Goal: Information Seeking & Learning: Find specific fact

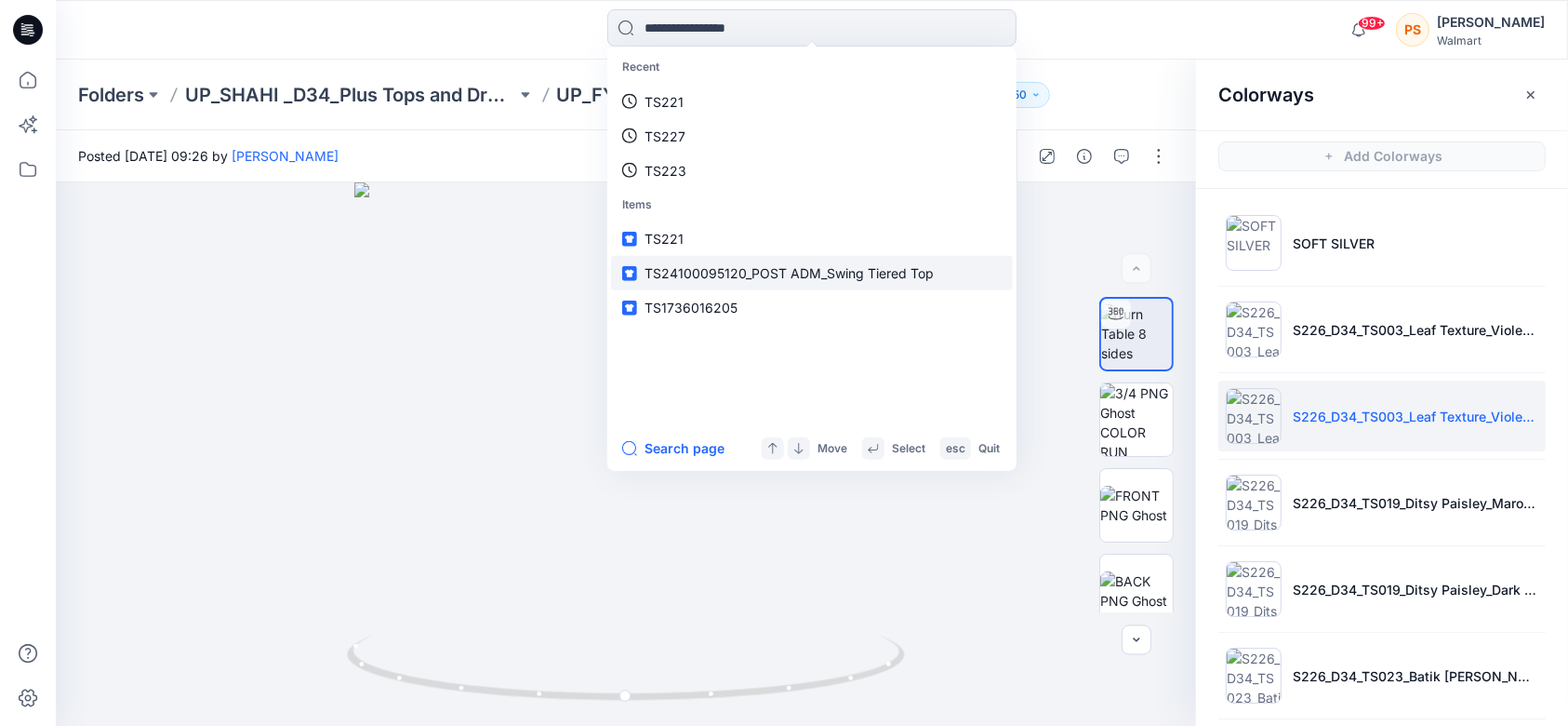
drag, startPoint x: 773, startPoint y: 282, endPoint x: 801, endPoint y: 270, distance: 30.5
click at [773, 281] on p "TS24100095120_POST ADM_Swing Tiered Top" at bounding box center [789, 273] width 289 height 19
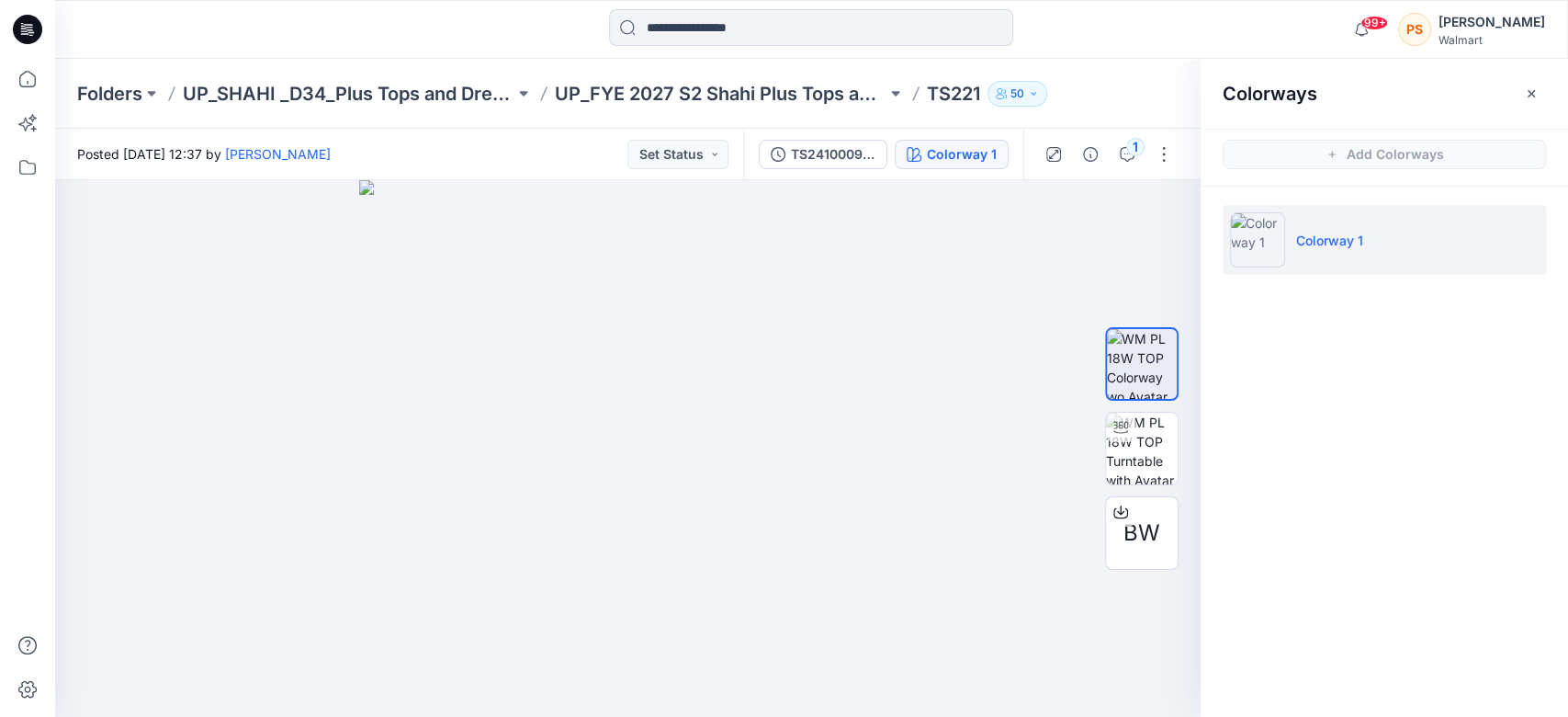
click at [972, 158] on div "Colorway 1" at bounding box center [961, 154] width 70 height 20
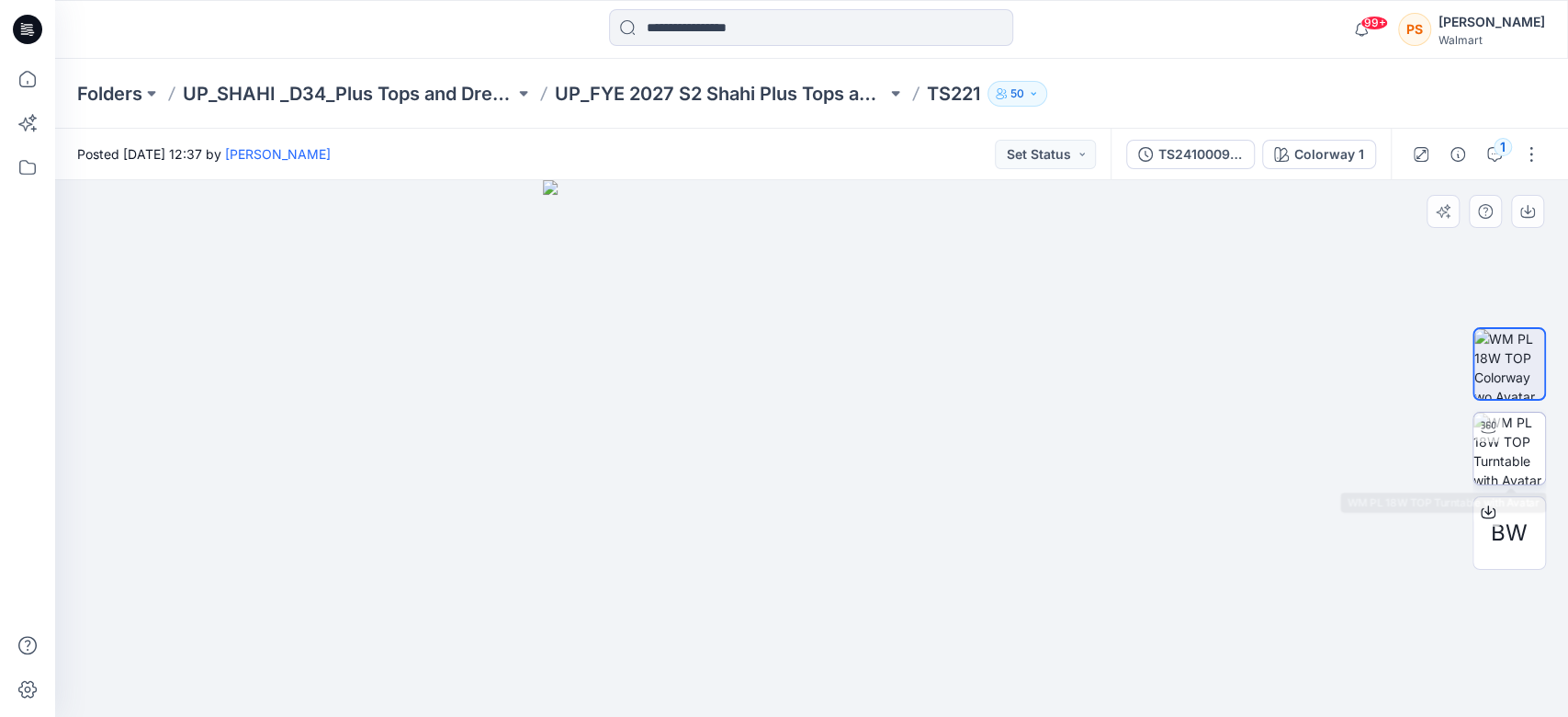
click at [1525, 457] on img at bounding box center [1509, 448] width 72 height 72
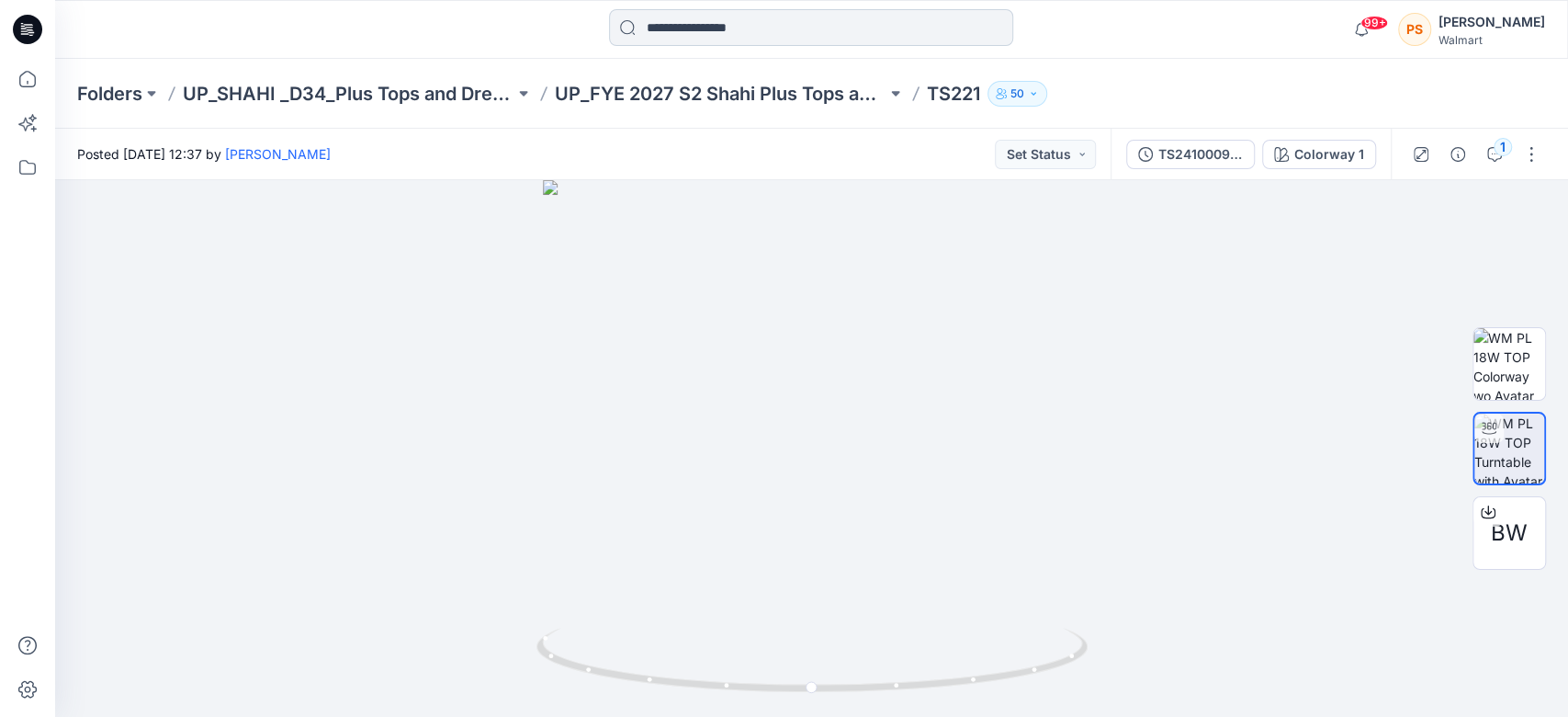
click at [755, 33] on input at bounding box center [810, 28] width 404 height 36
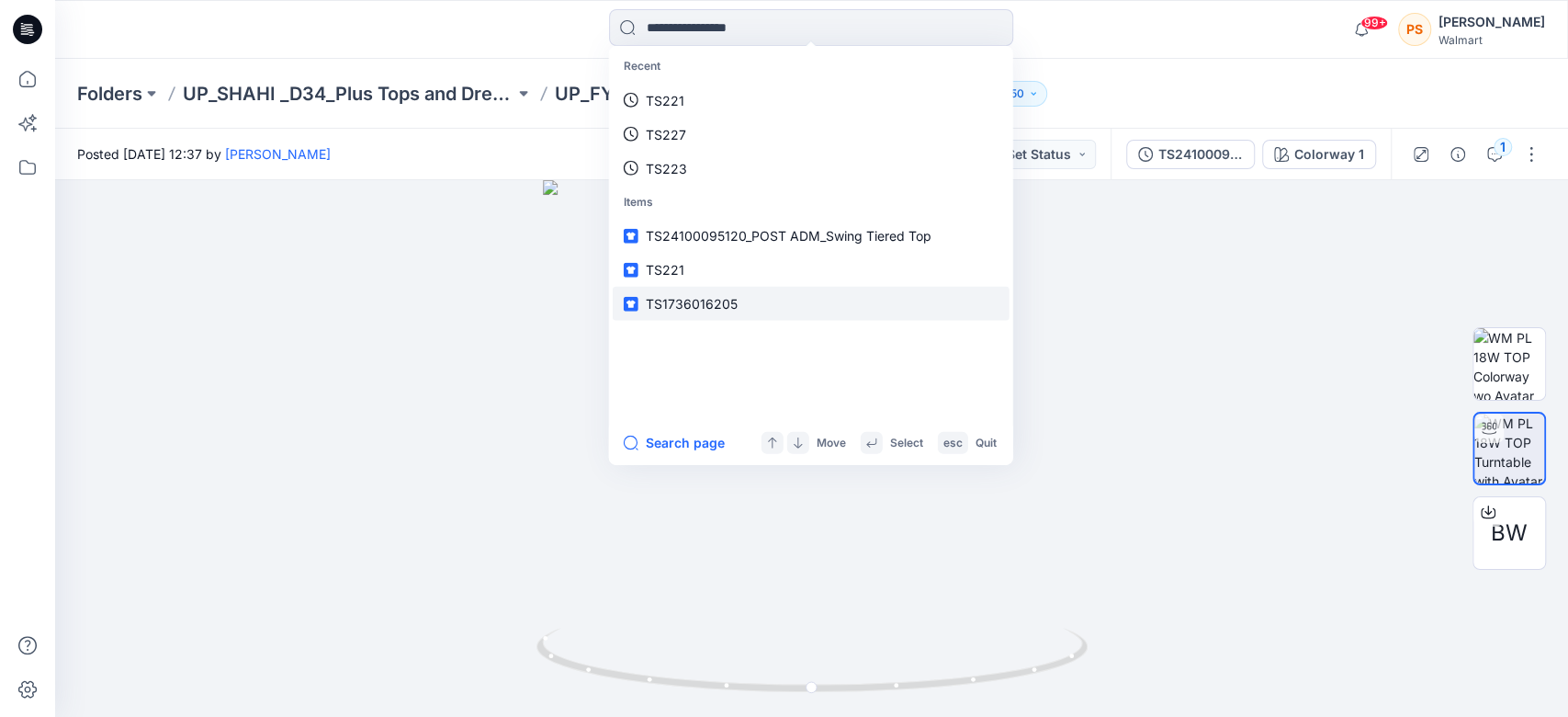
click at [695, 294] on p "TS1736016205" at bounding box center [691, 304] width 92 height 19
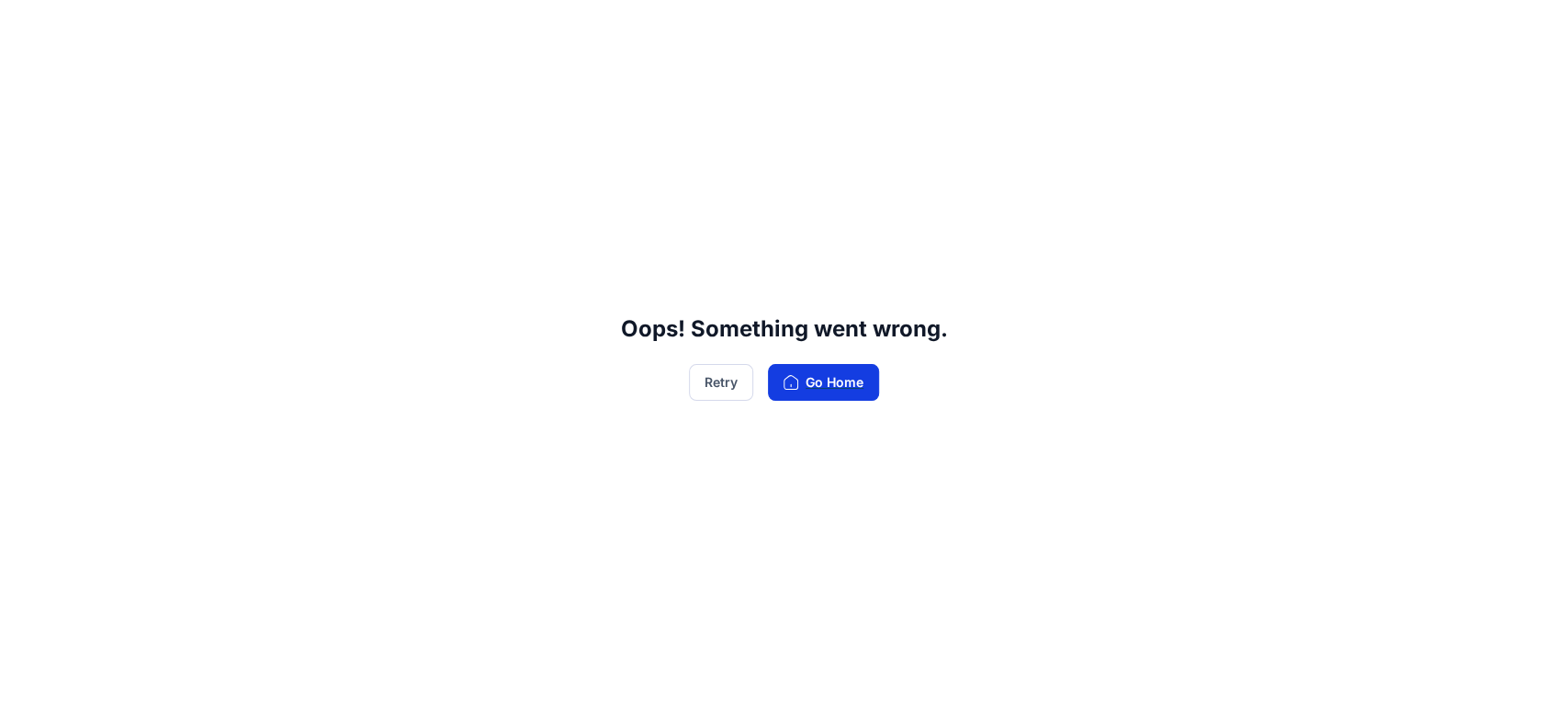
click at [833, 382] on button "Go Home" at bounding box center [823, 382] width 111 height 36
click at [726, 387] on button "Retry" at bounding box center [721, 382] width 64 height 36
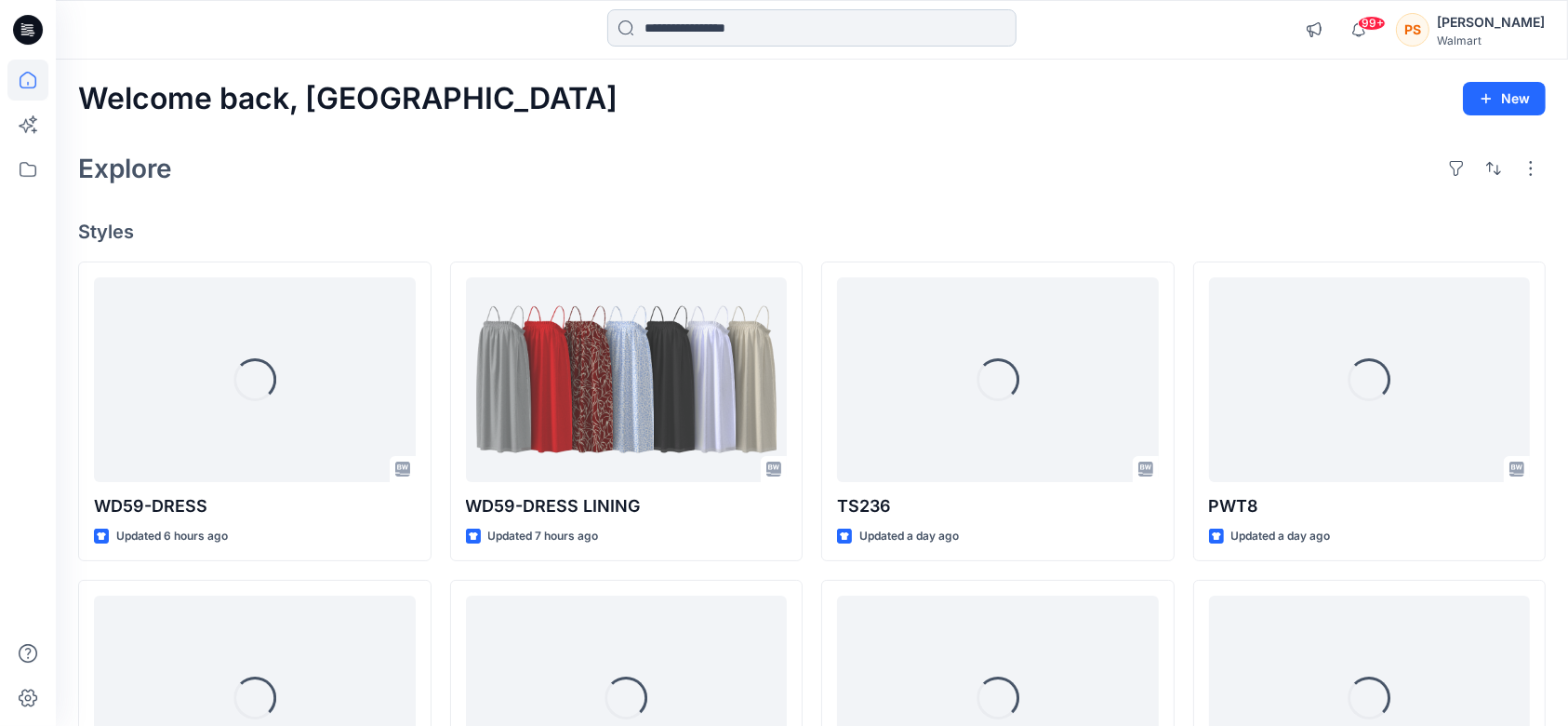
click at [707, 34] on input at bounding box center [811, 28] width 409 height 37
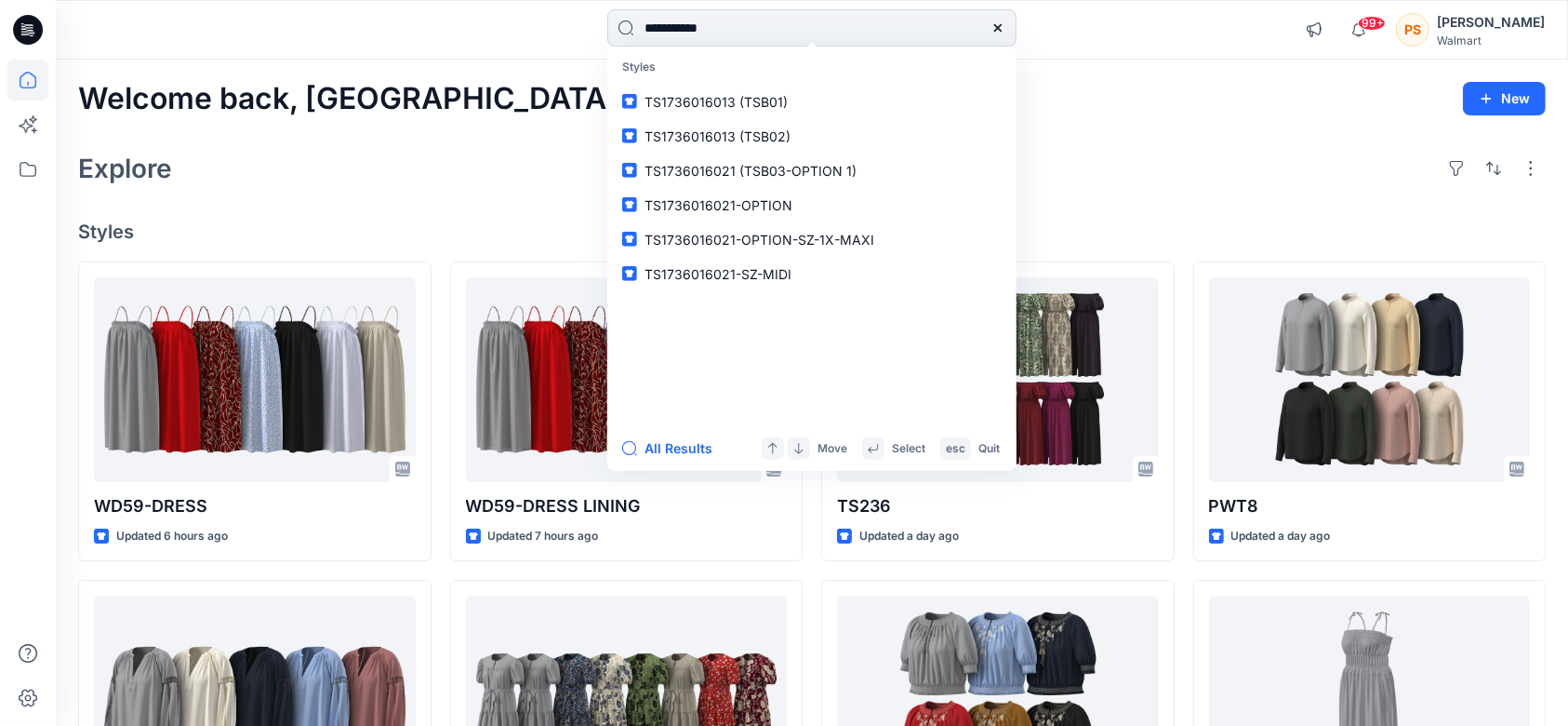
type input "**********"
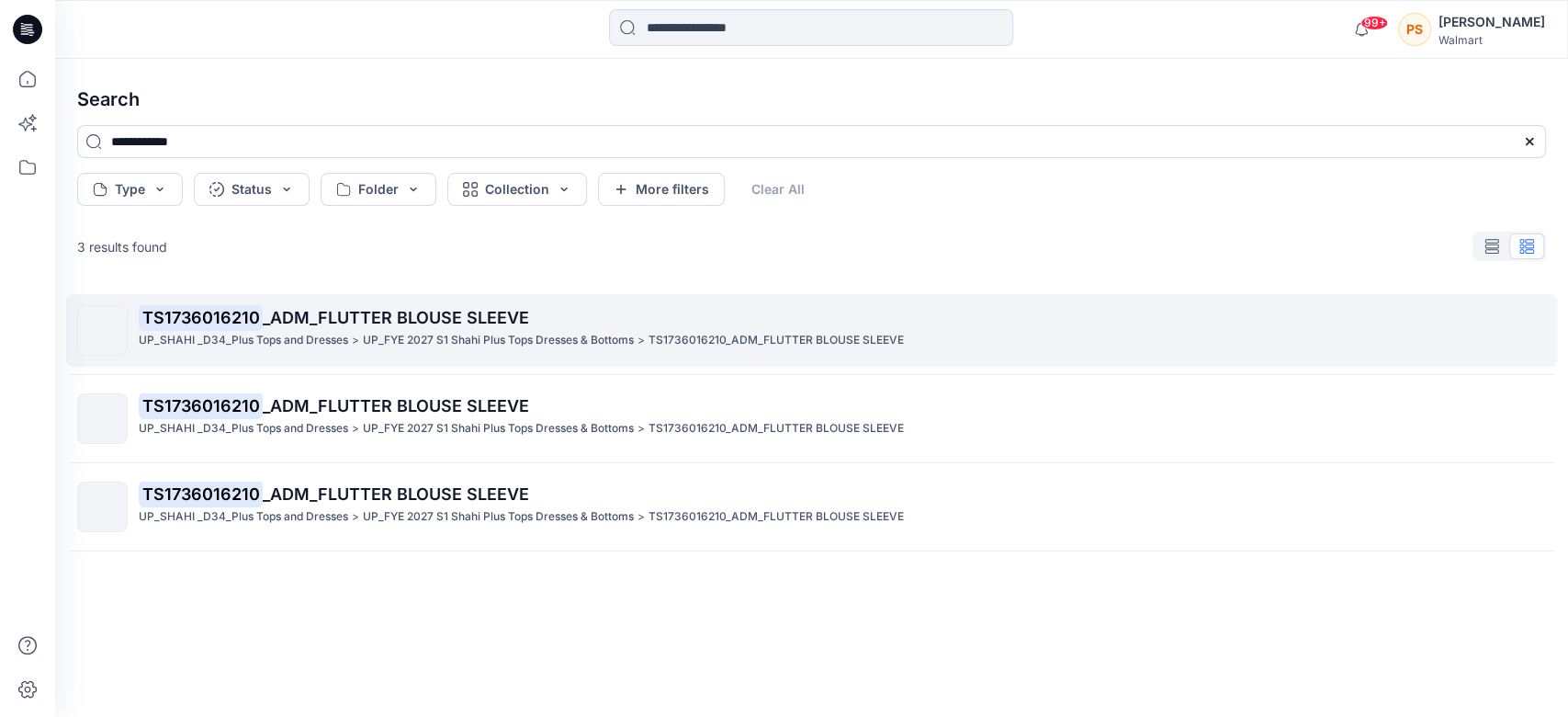
click at [400, 349] on div "TS1736016210 _ADM_FLUTTER BLOUSE SLEEVE UP_SHAHI _D34_Plus Tops and Dresses > U…" at bounding box center [841, 329] width 1406 height 51
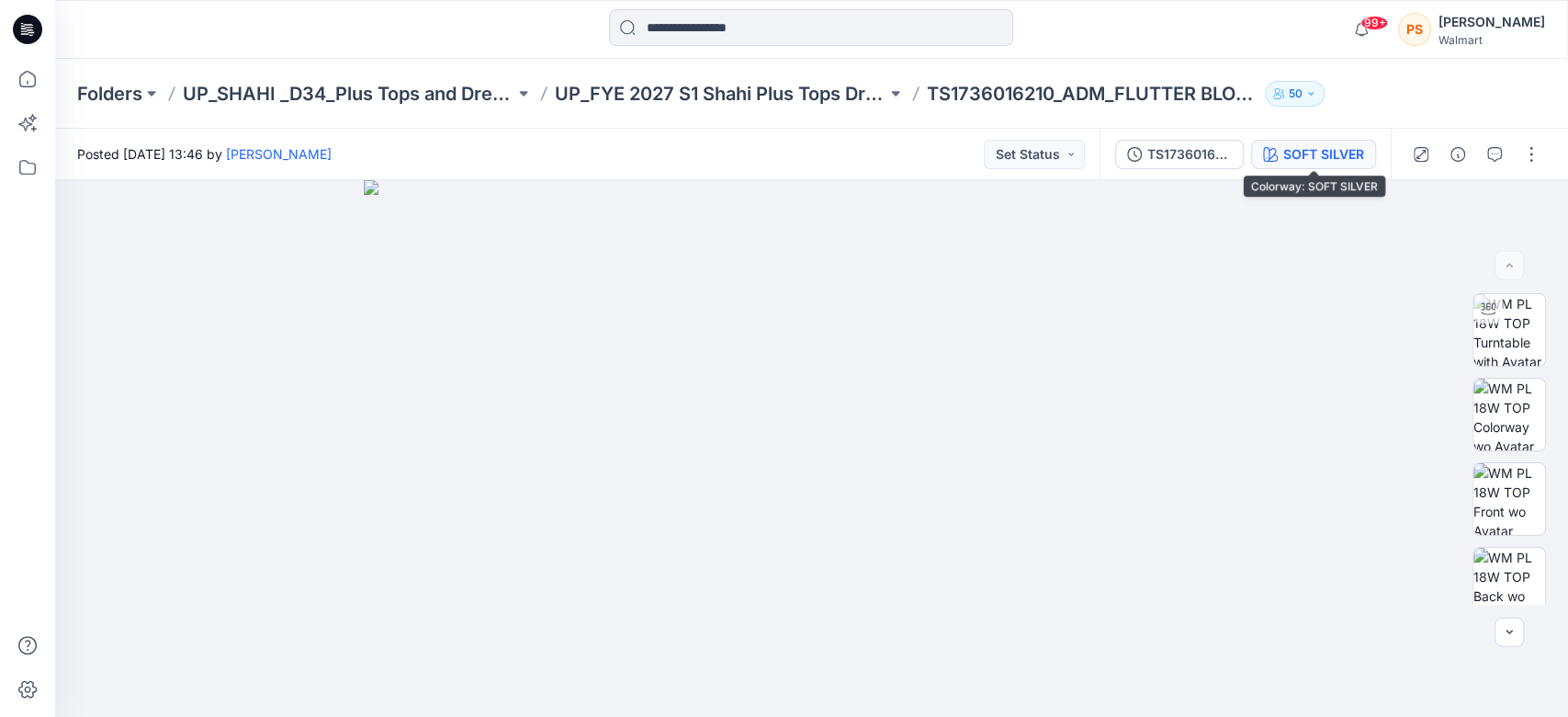
click at [1334, 149] on div "SOFT SILVER" at bounding box center [1323, 154] width 81 height 20
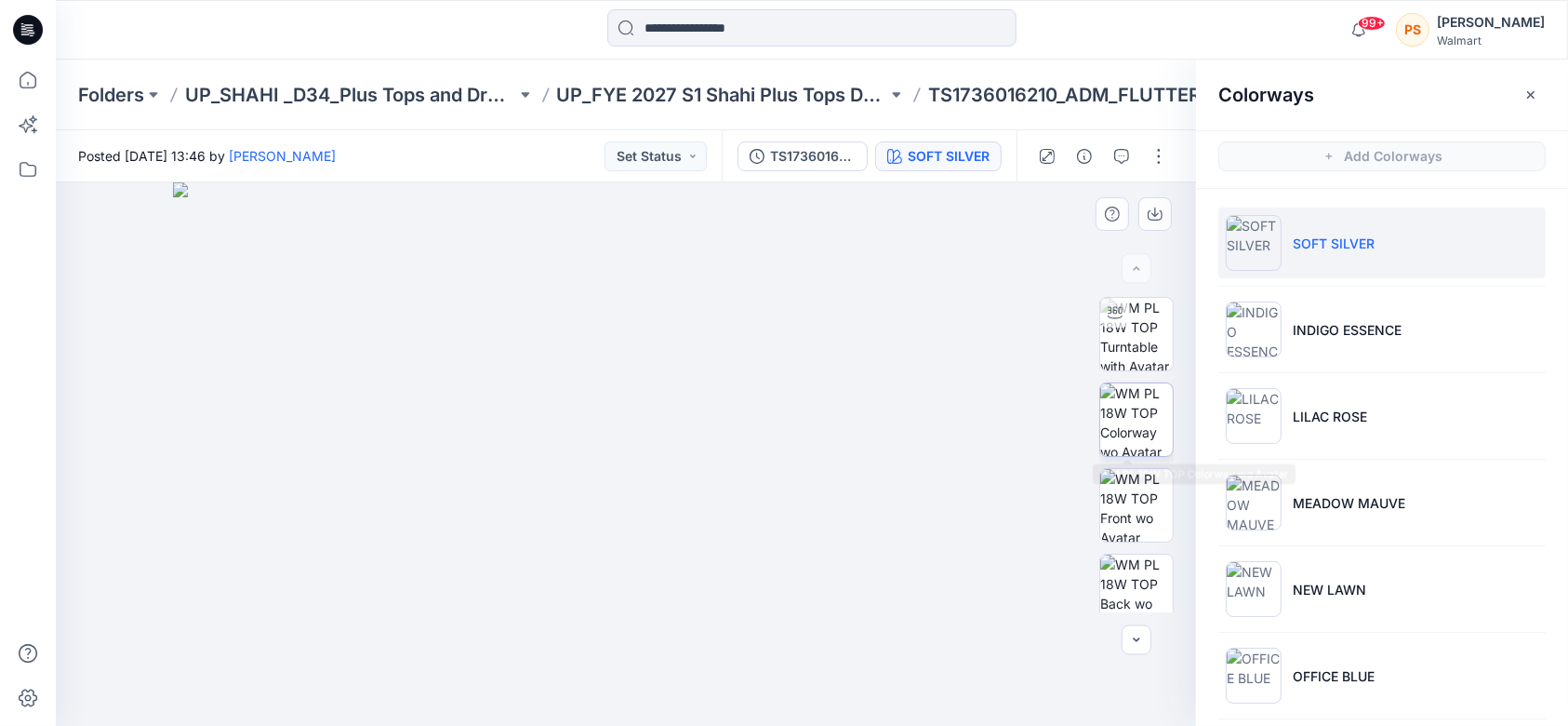
click at [1147, 423] on img at bounding box center [1136, 419] width 73 height 73
click at [1145, 495] on img at bounding box center [1136, 505] width 73 height 73
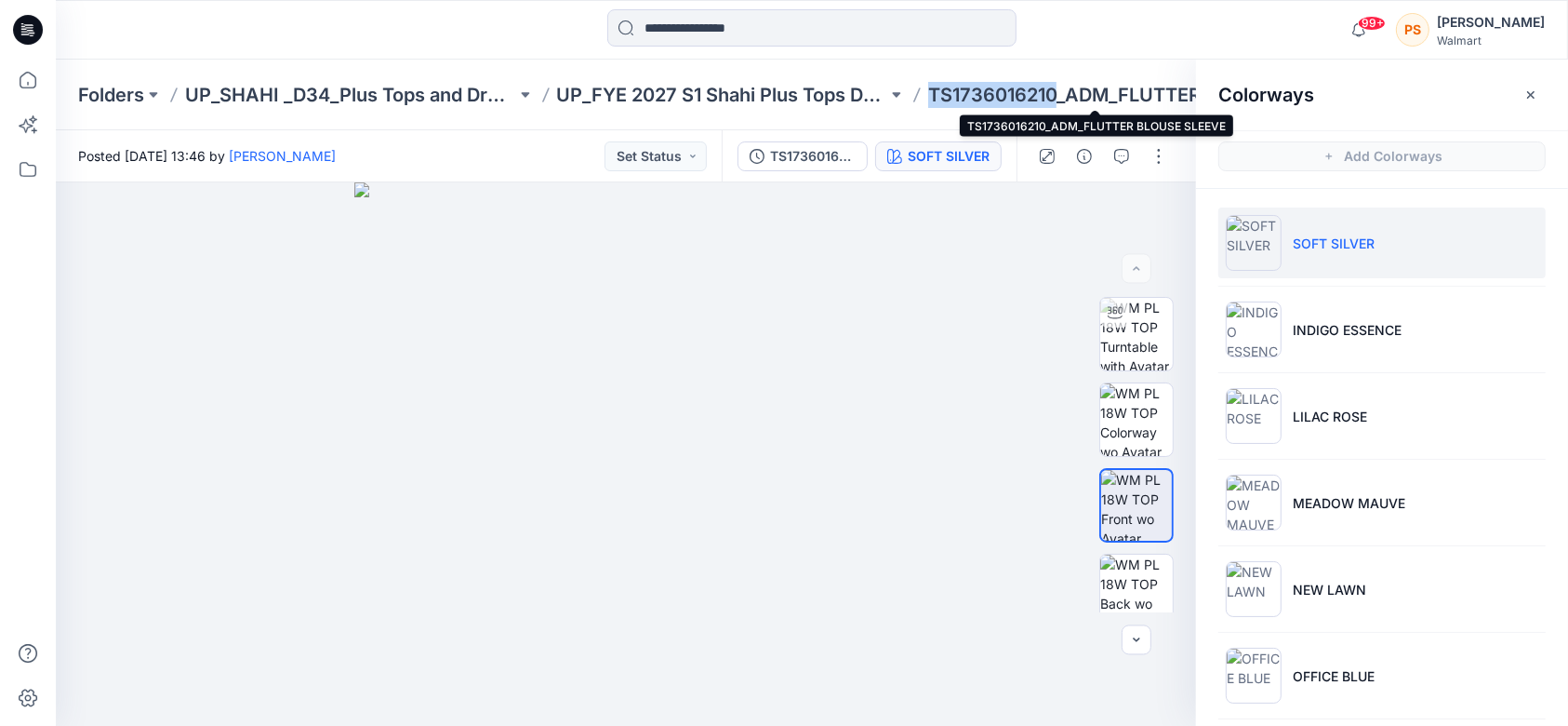
drag, startPoint x: 947, startPoint y: 100, endPoint x: 1061, endPoint y: 103, distance: 114.0
click at [1061, 103] on div "Folders UP_SHAHI _D34_Plus Tops and Dresses UP_FYE 2027 S1 Shahi Plus Tops Dres…" at bounding box center [740, 95] width 1322 height 26
copy p "TS1736016210"
